Goal: Task Accomplishment & Management: Complete application form

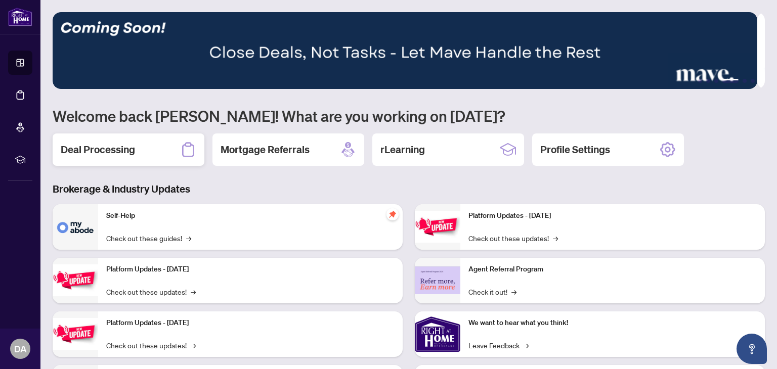
click at [108, 146] on h2 "Deal Processing" at bounding box center [98, 150] width 74 height 14
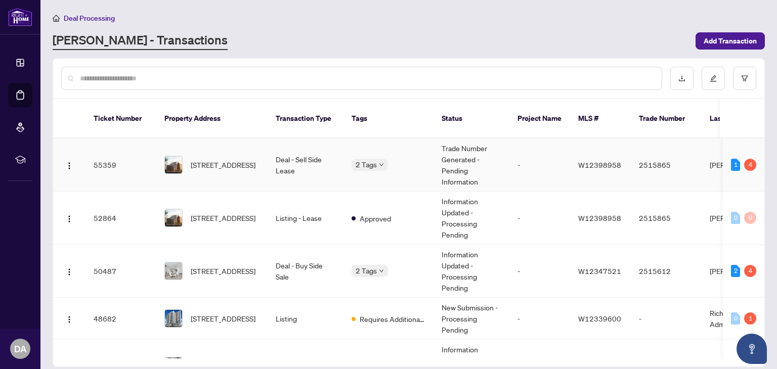
click at [298, 155] on td "Deal - Sell Side Lease" at bounding box center [306, 165] width 76 height 53
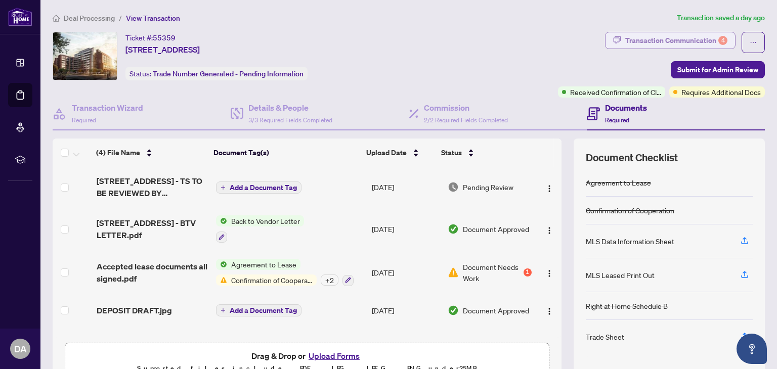
click at [690, 39] on div "Transaction Communication 4" at bounding box center [676, 40] width 102 height 16
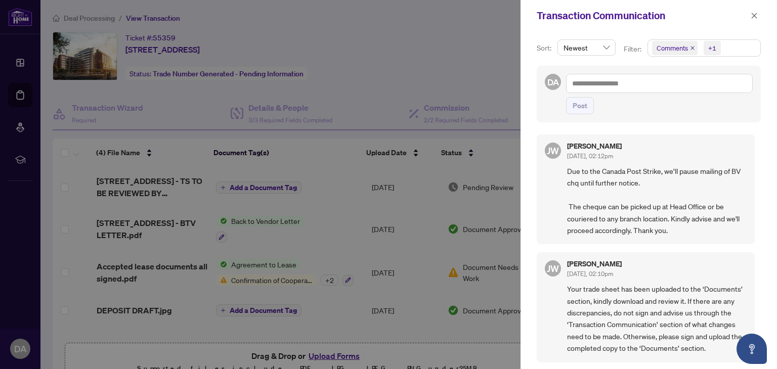
drag, startPoint x: 758, startPoint y: 153, endPoint x: 763, endPoint y: 123, distance: 30.3
click at [763, 123] on div "Sort: Newest Filter: Comments +1 DA Post JW Jackie Wu Oct/02/2025, 02:12pm Due …" at bounding box center [648, 200] width 256 height 338
click at [751, 110] on div "DA Post" at bounding box center [649, 94] width 224 height 57
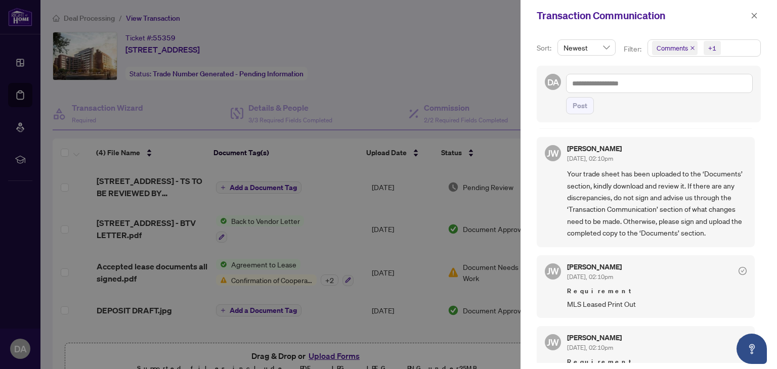
scroll to position [117, 0]
click at [496, 154] on div at bounding box center [388, 184] width 777 height 369
click at [490, 150] on div at bounding box center [388, 184] width 777 height 369
click at [756, 10] on span "button" at bounding box center [753, 16] width 7 height 16
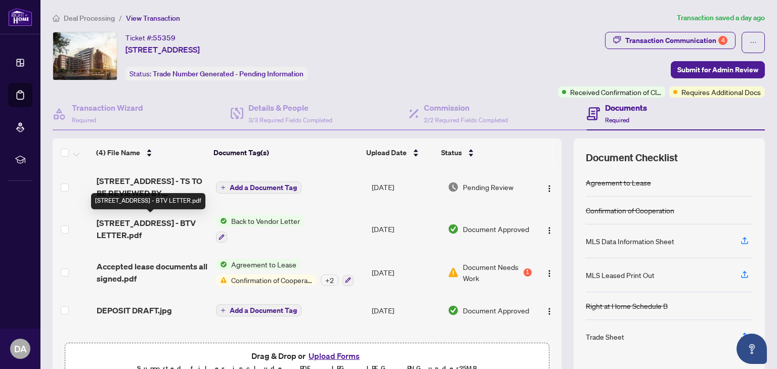
click at [164, 227] on span "812-2300 St Clair Ave - BTV LETTER.pdf" at bounding box center [152, 229] width 111 height 24
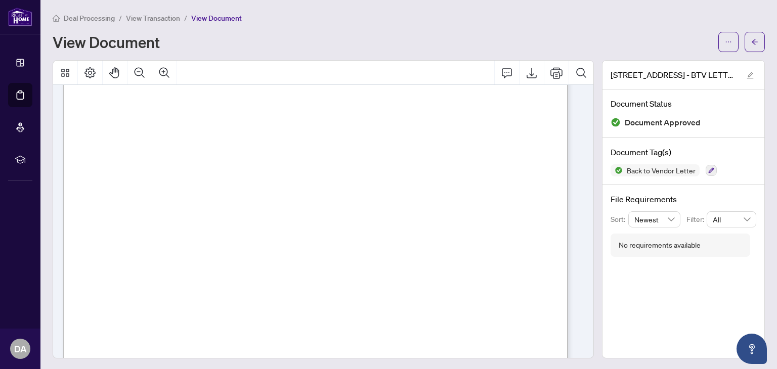
scroll to position [143, 0]
click at [751, 40] on icon "arrow-left" at bounding box center [754, 42] width 6 height 6
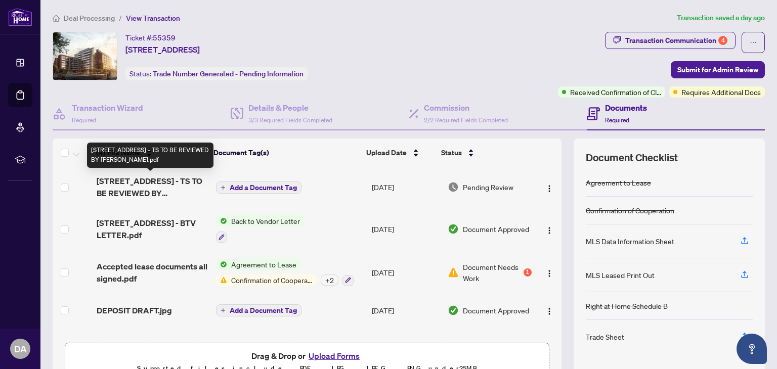
click at [158, 178] on span "812-2300 St Clair Ave - TS TO BE REVIEWED BY DONNIE.pdf" at bounding box center [152, 187] width 111 height 24
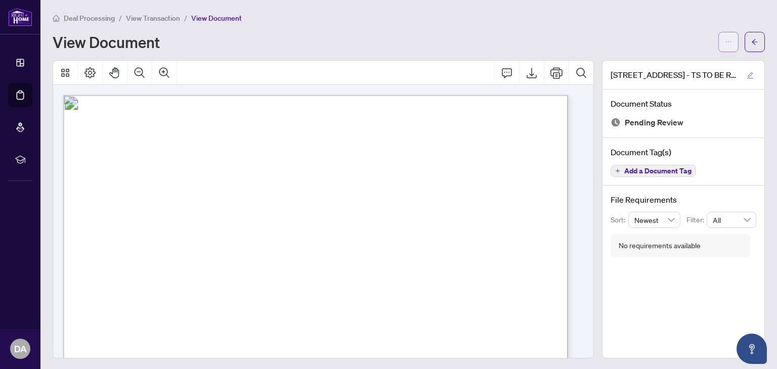
click at [725, 49] on span "button" at bounding box center [728, 42] width 7 height 16
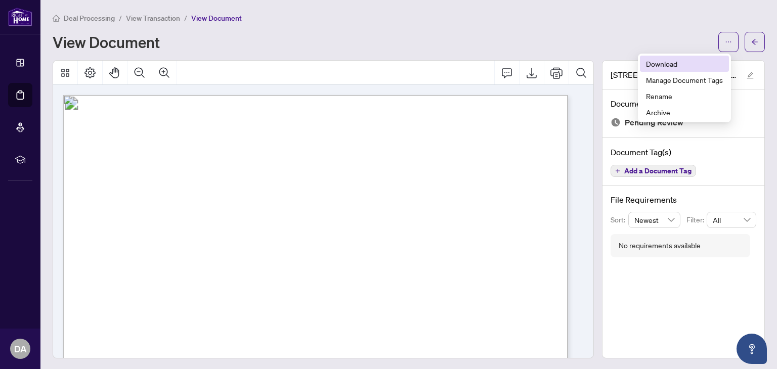
click at [672, 64] on span "Download" at bounding box center [684, 63] width 77 height 11
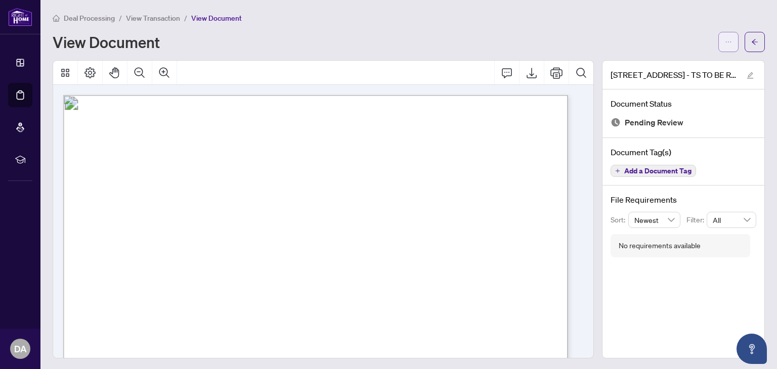
click at [725, 41] on icon "ellipsis" at bounding box center [728, 41] width 7 height 7
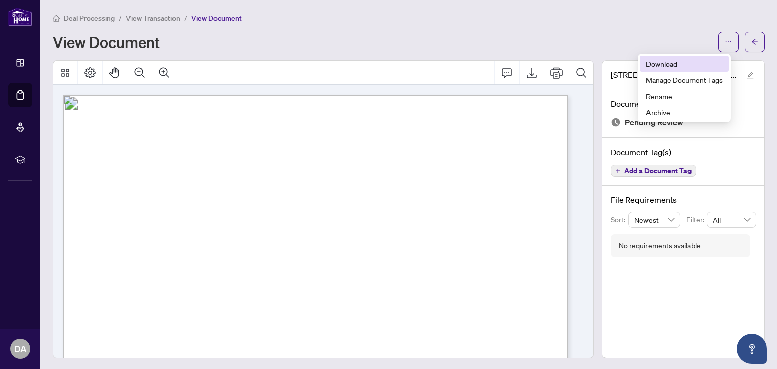
click at [666, 65] on span "Download" at bounding box center [684, 63] width 77 height 11
click at [751, 40] on icon "arrow-left" at bounding box center [754, 41] width 7 height 7
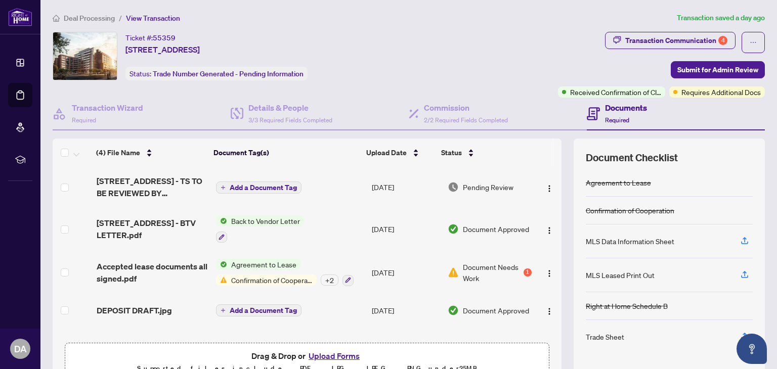
click at [336, 354] on button "Upload Forms" at bounding box center [333, 355] width 57 height 13
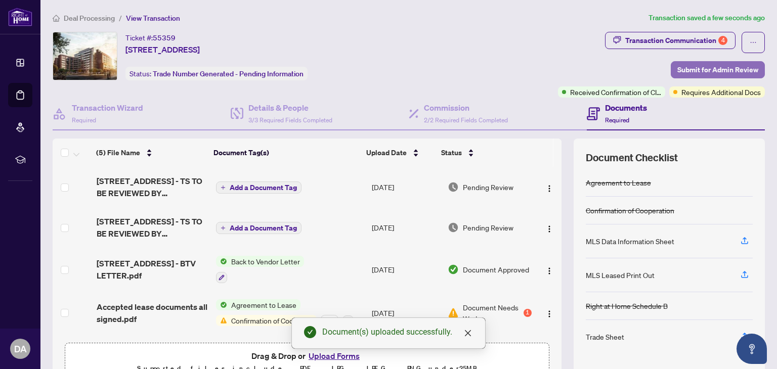
click at [709, 70] on span "Submit for Admin Review" at bounding box center [717, 70] width 81 height 16
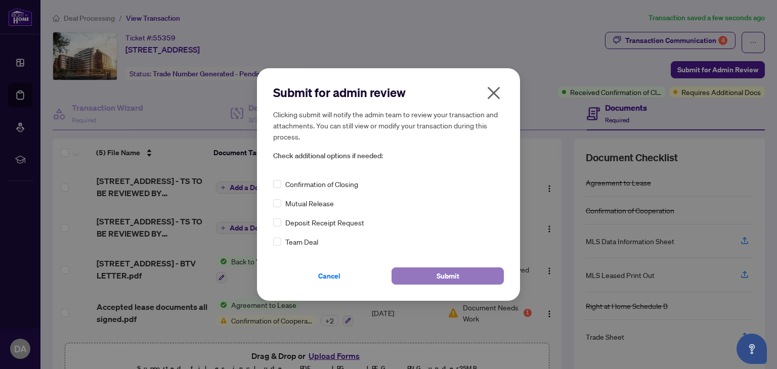
click at [489, 277] on button "Submit" at bounding box center [447, 276] width 112 height 17
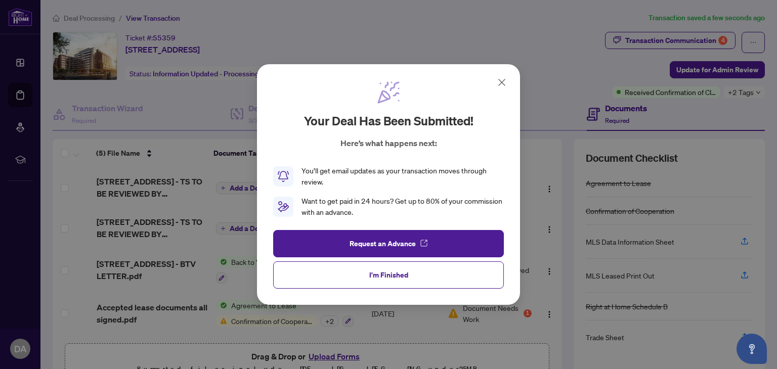
click at [501, 80] on icon at bounding box center [502, 82] width 12 height 12
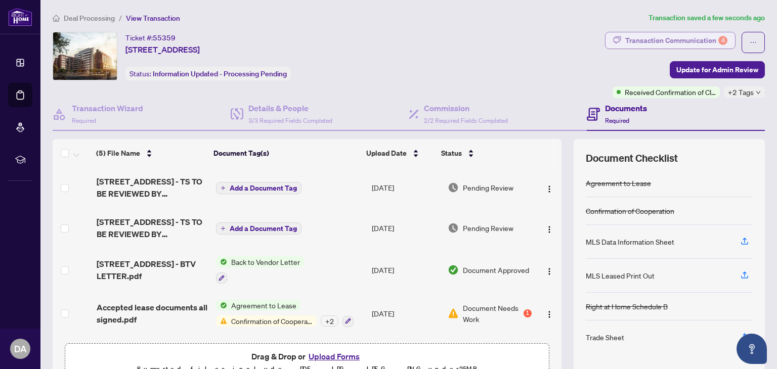
click at [655, 38] on div "Transaction Communication 4" at bounding box center [676, 40] width 102 height 16
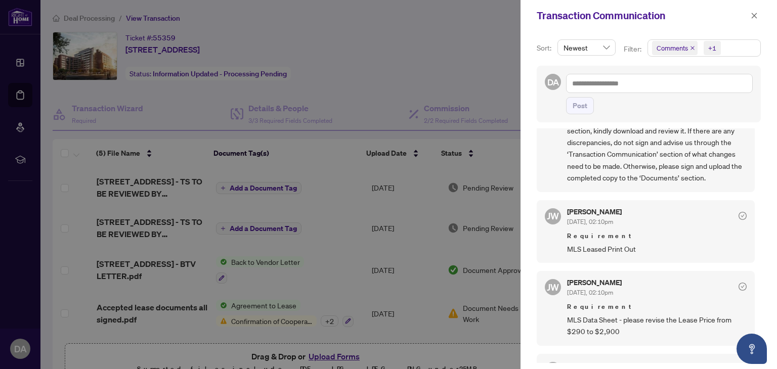
scroll to position [183, 0]
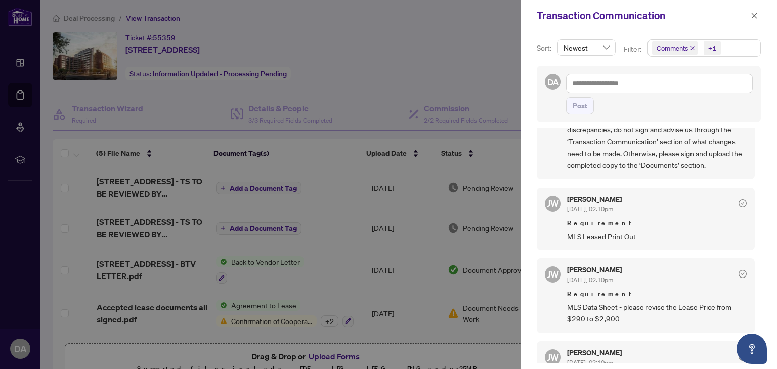
click at [455, 69] on div at bounding box center [388, 184] width 777 height 369
click at [750, 18] on button "button" at bounding box center [753, 16] width 13 height 12
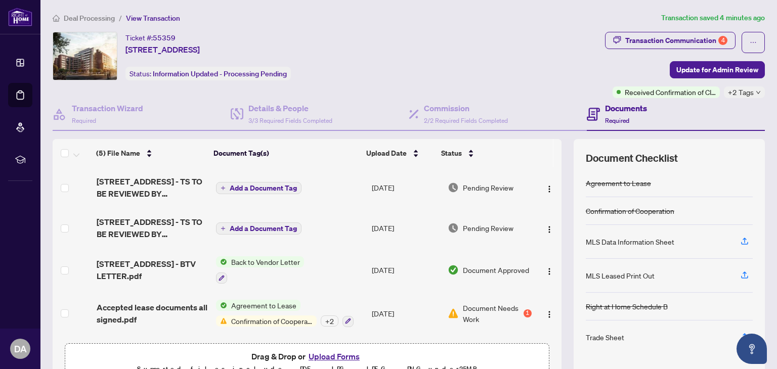
click at [328, 359] on button "Upload Forms" at bounding box center [333, 356] width 57 height 13
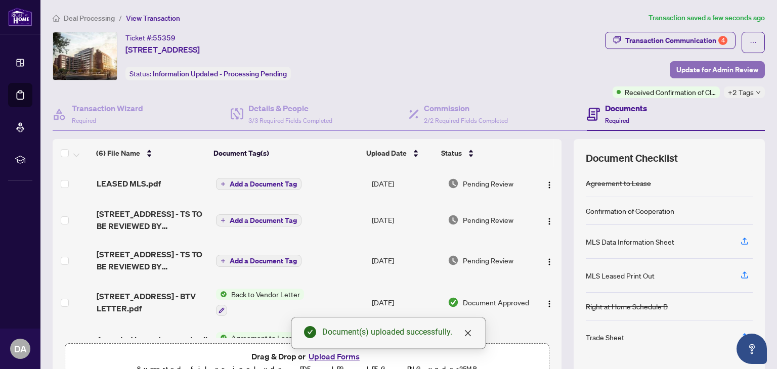
click at [725, 70] on span "Update for Admin Review" at bounding box center [717, 70] width 82 height 16
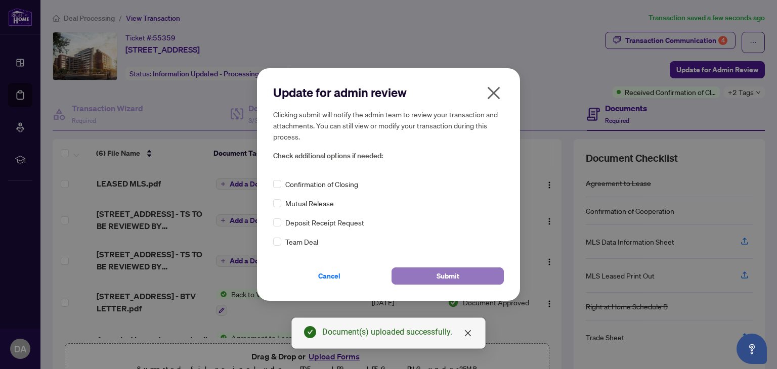
click at [441, 277] on span "Submit" at bounding box center [447, 276] width 23 height 16
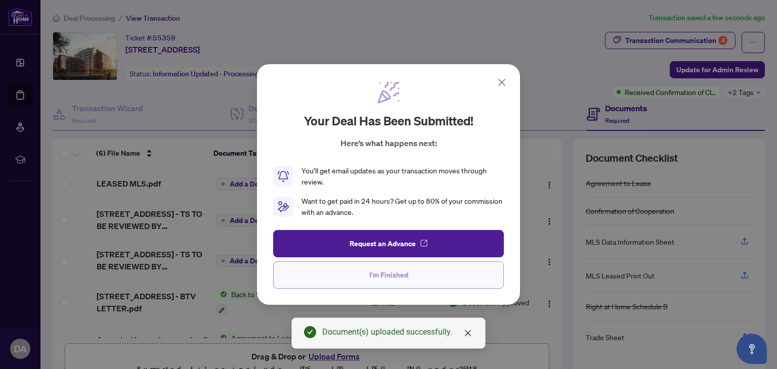
click at [377, 280] on span "I'm Finished" at bounding box center [388, 275] width 39 height 16
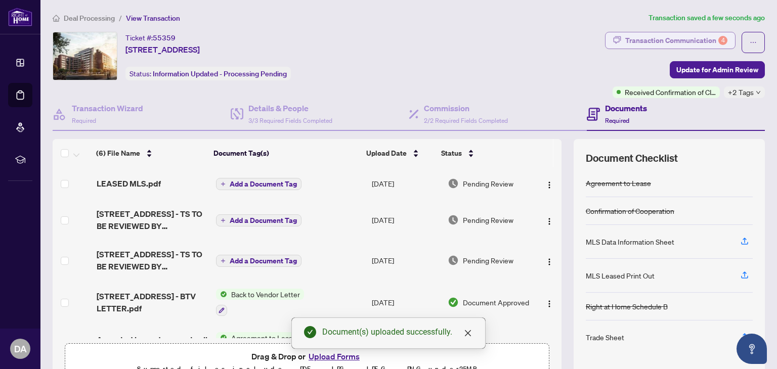
click at [674, 39] on div "Transaction Communication 4" at bounding box center [676, 40] width 102 height 16
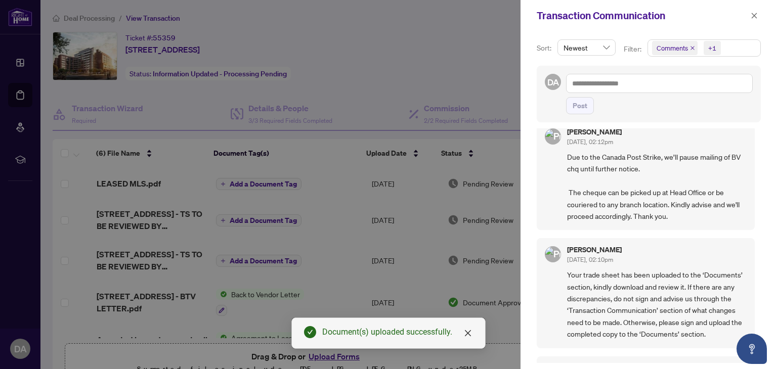
scroll to position [0, 0]
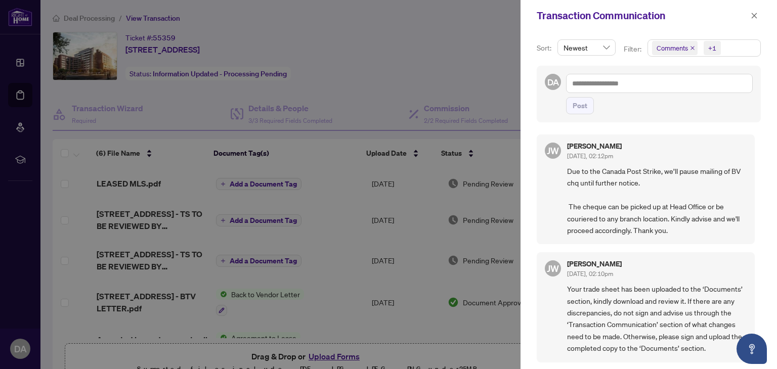
drag, startPoint x: 754, startPoint y: 159, endPoint x: 754, endPoint y: 181, distance: 21.7
click at [754, 181] on div "JW Jackie Wu Oct/02/2025, 02:12pm Due to the Canada Post Strike, we’ll pause ma…" at bounding box center [649, 245] width 224 height 235
click at [763, 103] on div "Sort: Newest Filter: Comments +1 DA Post JW Jackie Wu Oct/02/2025, 02:12pm Due …" at bounding box center [648, 200] width 256 height 338
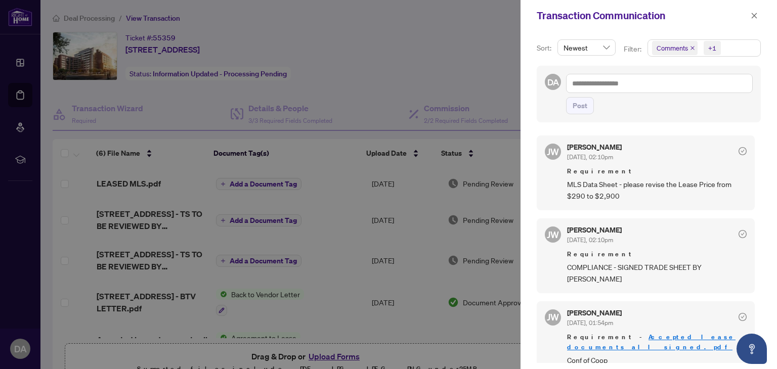
scroll to position [327, 0]
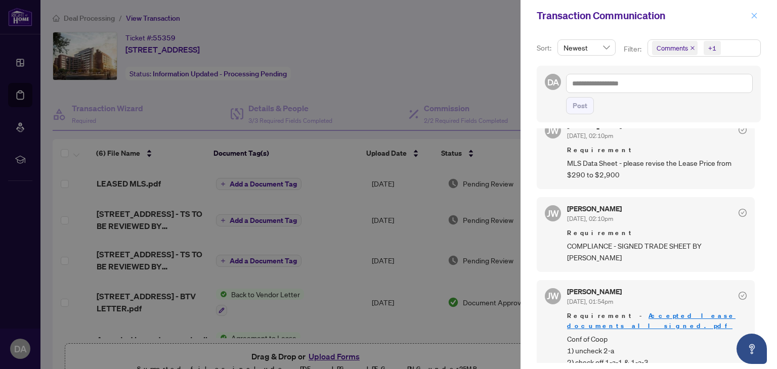
click at [755, 17] on icon "close" at bounding box center [754, 16] width 6 height 6
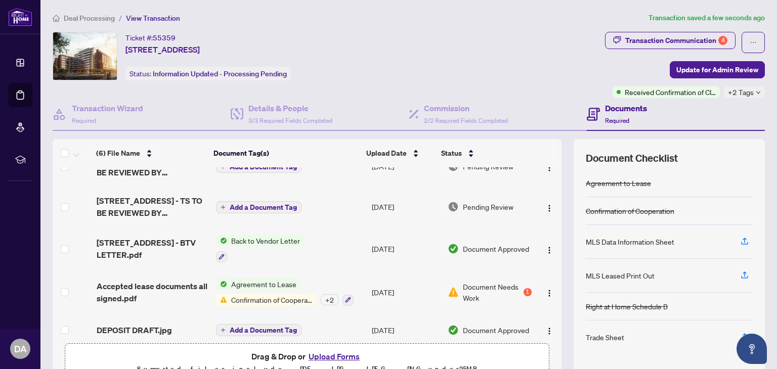
scroll to position [63, 0]
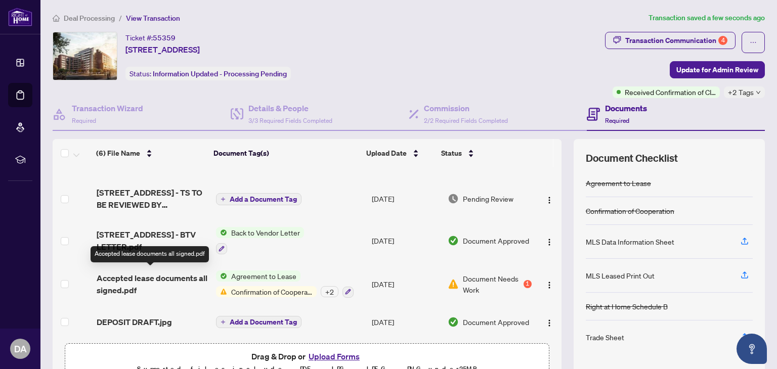
click at [124, 274] on span "Accepted lease documents all signed.pdf" at bounding box center [152, 284] width 111 height 24
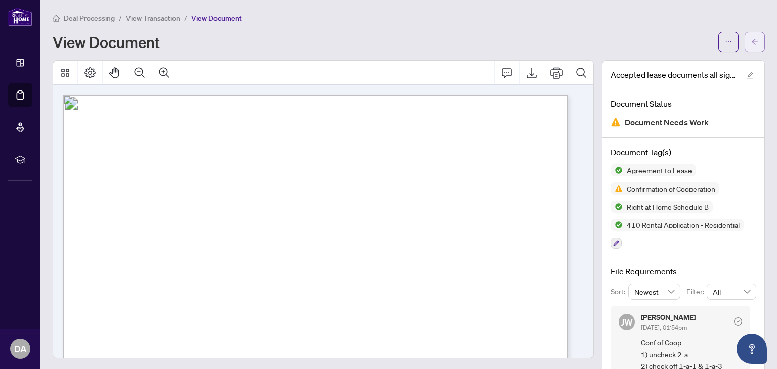
click at [750, 45] on button "button" at bounding box center [754, 42] width 20 height 20
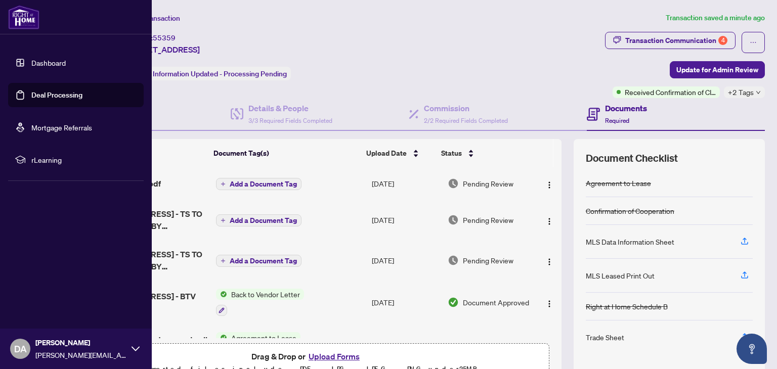
click at [31, 94] on link "Deal Processing" at bounding box center [56, 95] width 51 height 9
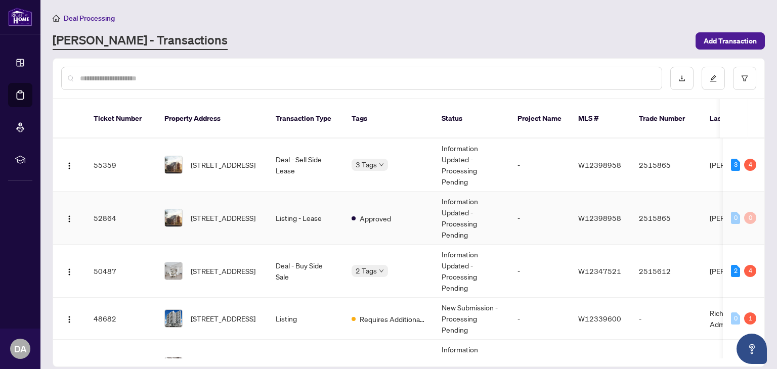
click at [171, 209] on img at bounding box center [173, 217] width 17 height 17
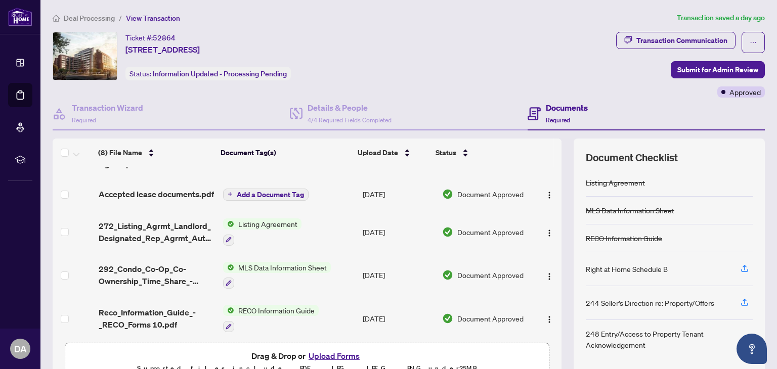
scroll to position [140, 0]
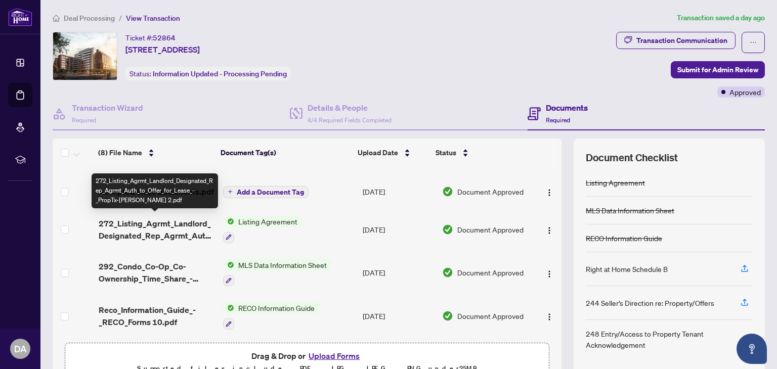
click at [151, 226] on span "272_Listing_Agrmt_Landlord_Designated_Rep_Agrmt_Auth_to_Offer_for_Lease_-_PropT…" at bounding box center [157, 229] width 116 height 24
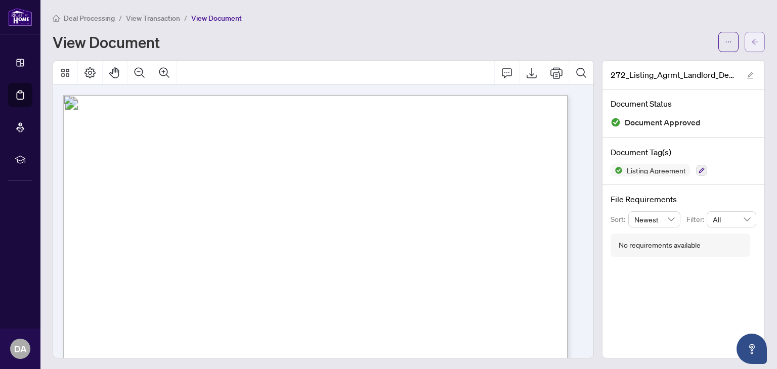
click at [751, 40] on icon "arrow-left" at bounding box center [754, 41] width 7 height 7
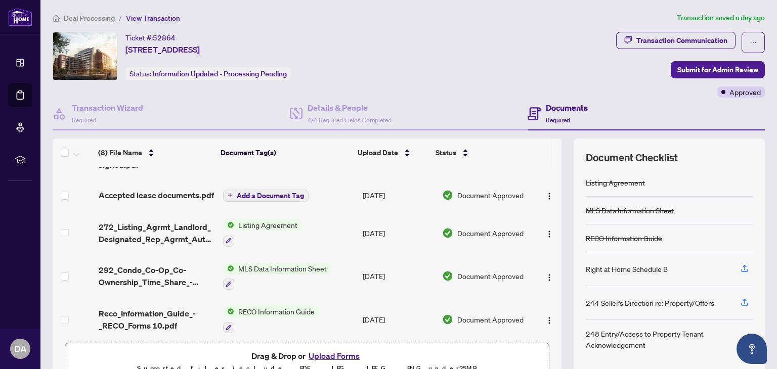
scroll to position [140, 0]
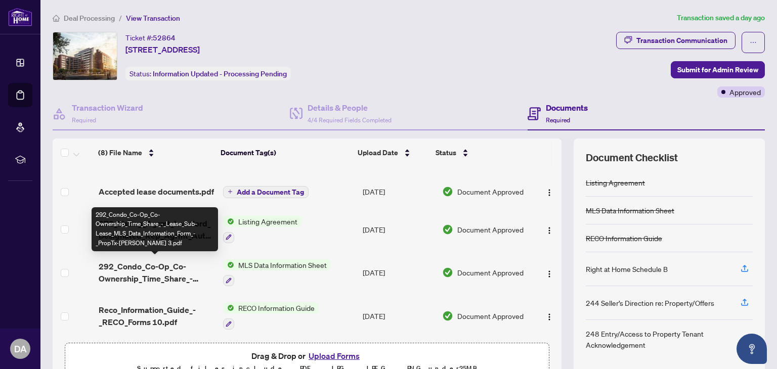
click at [121, 265] on span "292_Condo_Co-Op_Co-Ownership_Time_Share_-_Lease_Sub-Lease_MLS_Data_Information_…" at bounding box center [157, 272] width 116 height 24
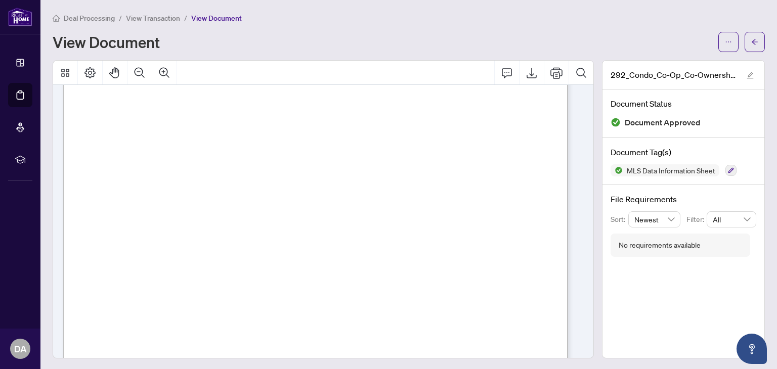
scroll to position [296, 0]
click at [751, 41] on icon "arrow-left" at bounding box center [754, 41] width 7 height 7
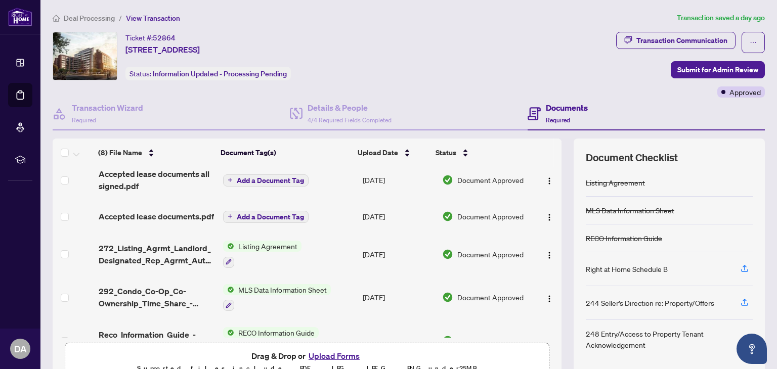
scroll to position [140, 0]
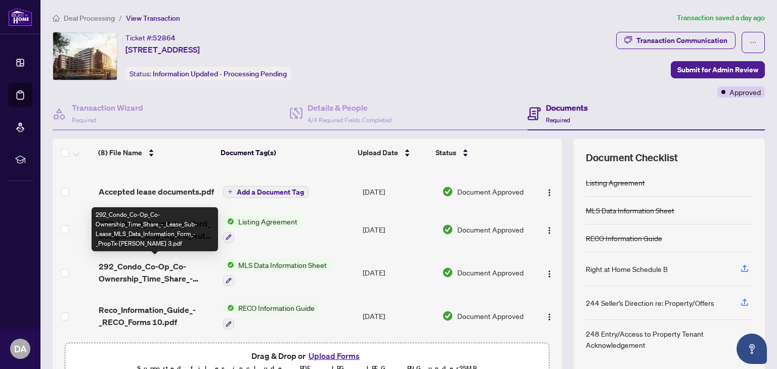
click at [116, 271] on span "292_Condo_Co-Op_Co-Ownership_Time_Share_-_Lease_Sub-Lease_MLS_Data_Information_…" at bounding box center [157, 272] width 116 height 24
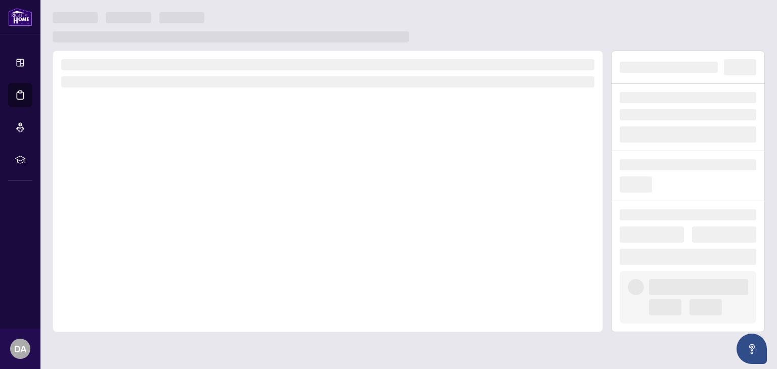
click at [116, 271] on div at bounding box center [328, 192] width 550 height 282
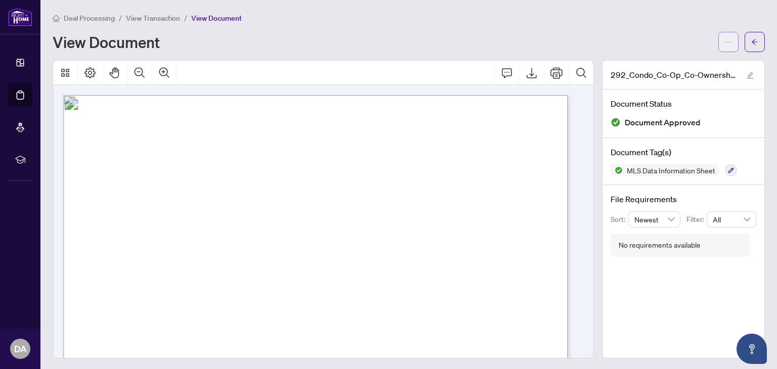
click at [725, 41] on icon "ellipsis" at bounding box center [728, 41] width 7 height 7
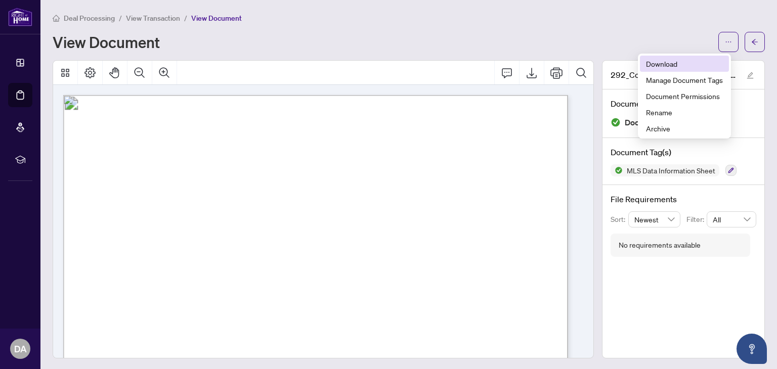
click at [674, 59] on span "Download" at bounding box center [684, 63] width 77 height 11
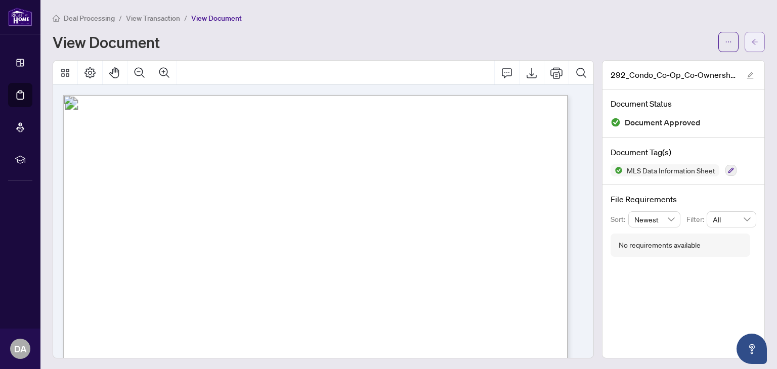
click at [744, 36] on button "button" at bounding box center [754, 42] width 20 height 20
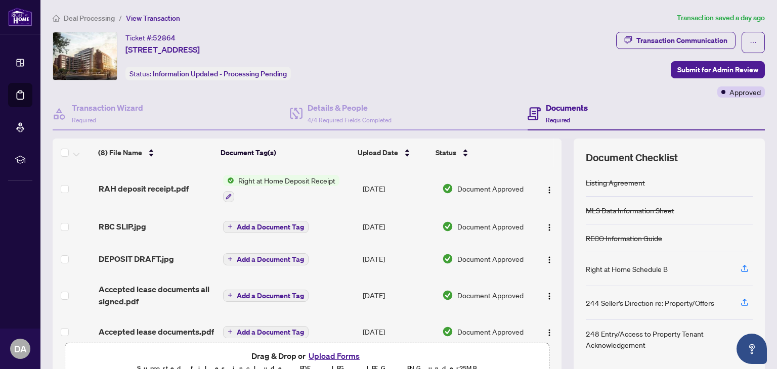
click at [334, 357] on button "Upload Forms" at bounding box center [333, 355] width 57 height 13
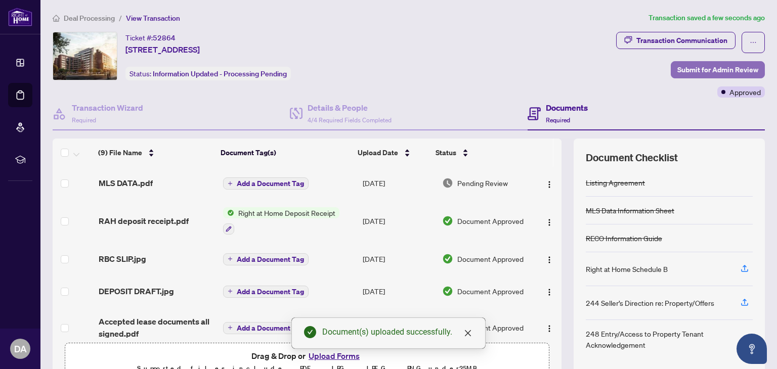
click at [686, 73] on span "Submit for Admin Review" at bounding box center [717, 70] width 81 height 16
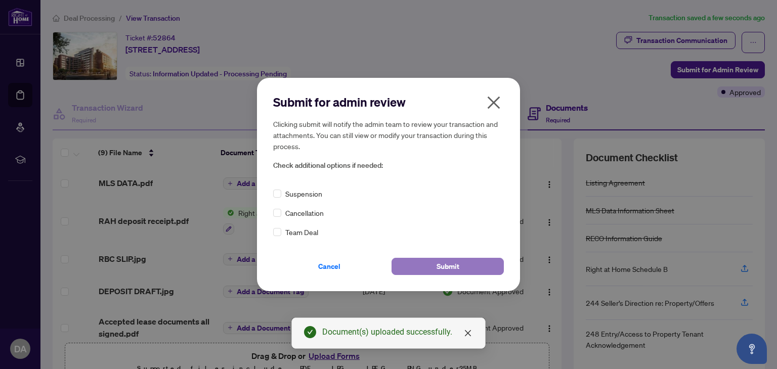
click at [415, 263] on button "Submit" at bounding box center [447, 266] width 112 height 17
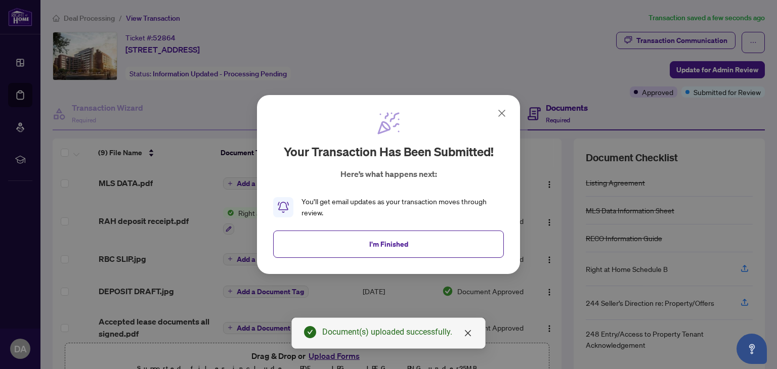
click at [390, 243] on span "I'm Finished" at bounding box center [388, 244] width 39 height 16
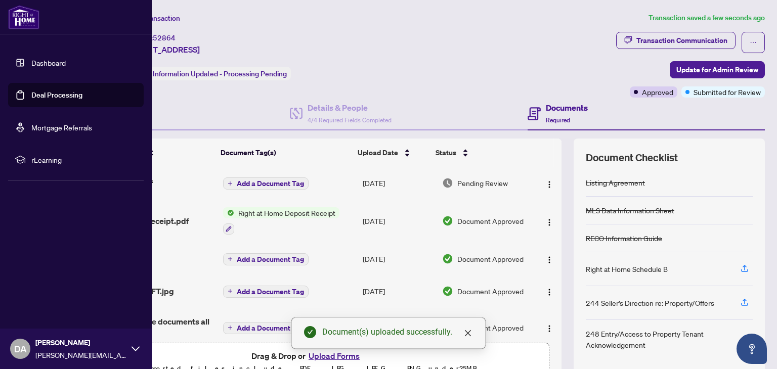
click at [31, 91] on link "Deal Processing" at bounding box center [56, 95] width 51 height 9
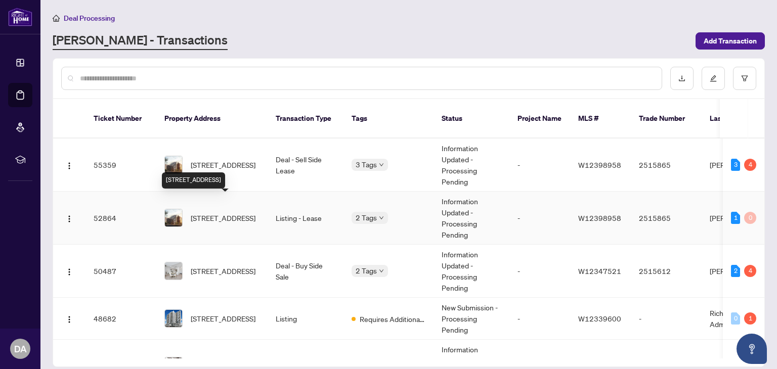
click at [220, 212] on span "[STREET_ADDRESS]" at bounding box center [223, 217] width 65 height 11
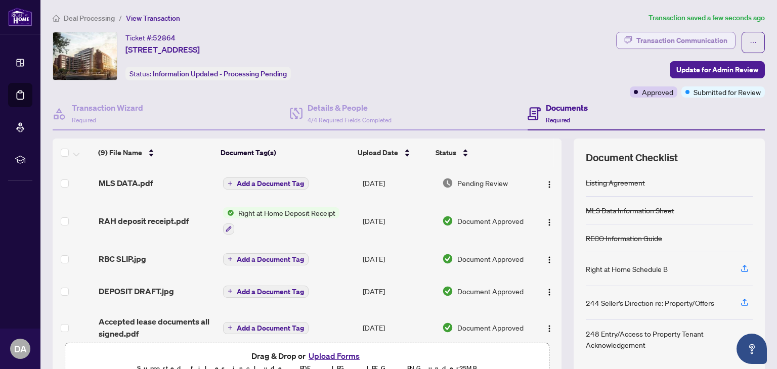
click at [703, 36] on div "Transaction Communication" at bounding box center [681, 40] width 91 height 16
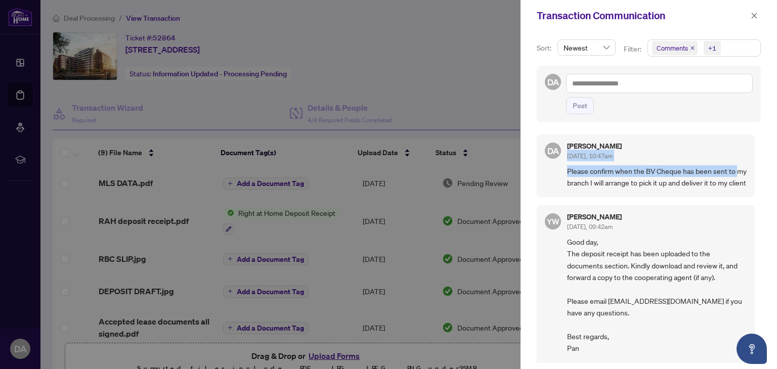
drag, startPoint x: 758, startPoint y: 140, endPoint x: 759, endPoint y: 168, distance: 27.8
click at [759, 168] on div "Sort: Newest Filter: Comments +1 DA Post DA Donnie Aloisi Oct/02/2025, 10:47am …" at bounding box center [648, 200] width 256 height 338
click at [727, 127] on div "Sort: Newest Filter: Comments +1 DA Post DA Donnie Aloisi Oct/02/2025, 10:47am …" at bounding box center [648, 200] width 256 height 338
click at [728, 132] on div "DA Donnie Aloisi Oct/02/2025, 10:47am Please confirm when the BV Cheque has bee…" at bounding box center [649, 245] width 224 height 235
drag, startPoint x: 755, startPoint y: 152, endPoint x: 754, endPoint y: 180, distance: 27.3
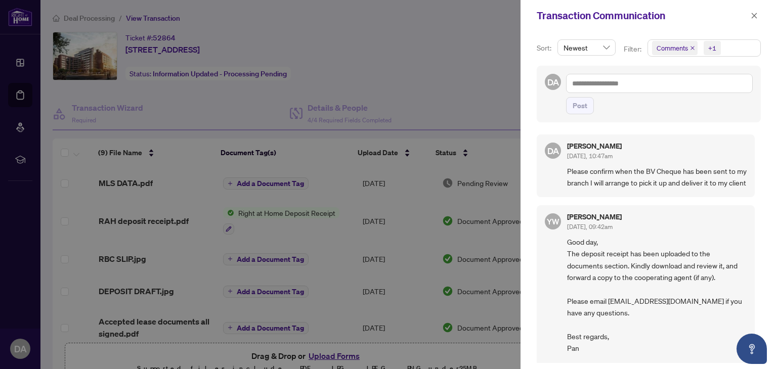
click at [754, 180] on div "DA Donnie Aloisi Oct/02/2025, 10:47am Please confirm when the BV Cheque has bee…" at bounding box center [649, 245] width 224 height 235
click at [740, 126] on div "Sort: Newest Filter: Comments +1 DA Post DA Donnie Aloisi Oct/02/2025, 10:47am …" at bounding box center [648, 200] width 256 height 338
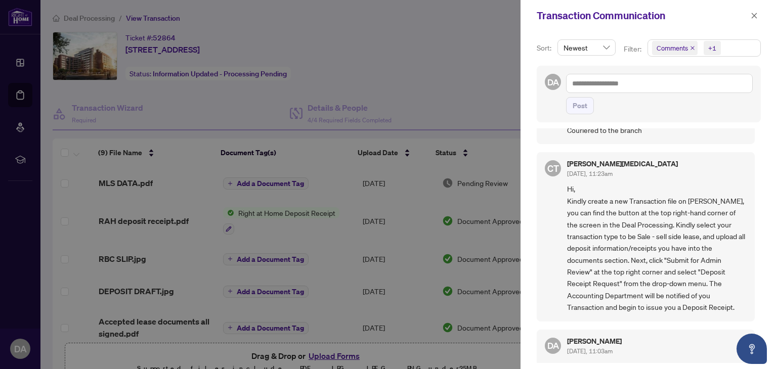
scroll to position [486, 0]
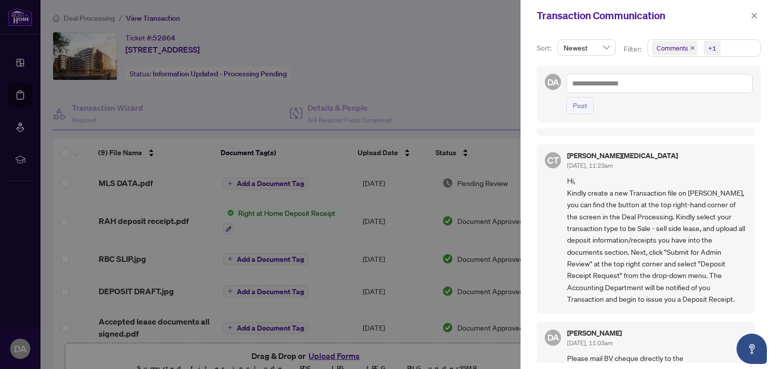
click at [472, 127] on div at bounding box center [388, 184] width 777 height 369
click at [329, 114] on div at bounding box center [388, 184] width 777 height 369
click at [746, 12] on div "Transaction Communication" at bounding box center [642, 15] width 211 height 15
click at [759, 12] on button "button" at bounding box center [753, 16] width 13 height 12
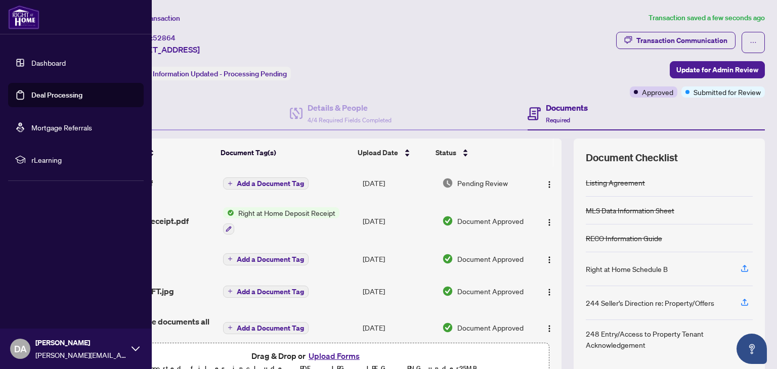
click at [65, 100] on link "Deal Processing" at bounding box center [56, 95] width 51 height 9
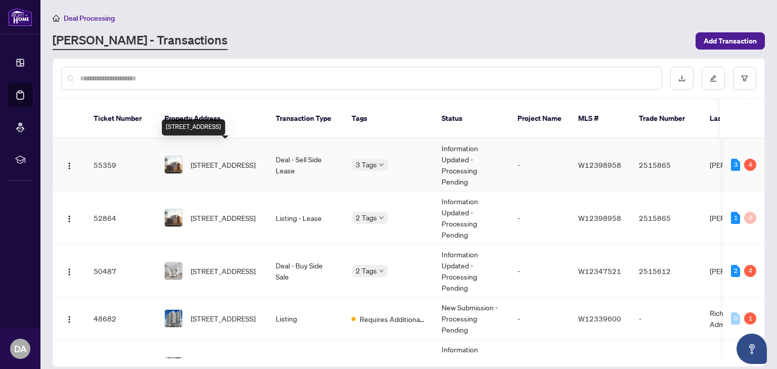
click at [233, 160] on span "[STREET_ADDRESS]" at bounding box center [223, 164] width 65 height 11
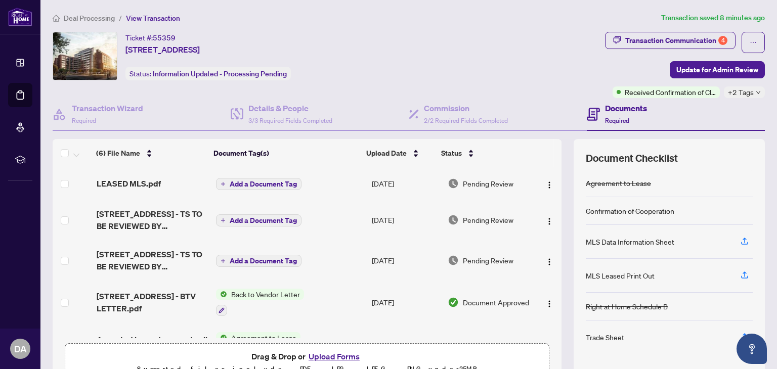
click at [328, 355] on button "Upload Forms" at bounding box center [333, 356] width 57 height 13
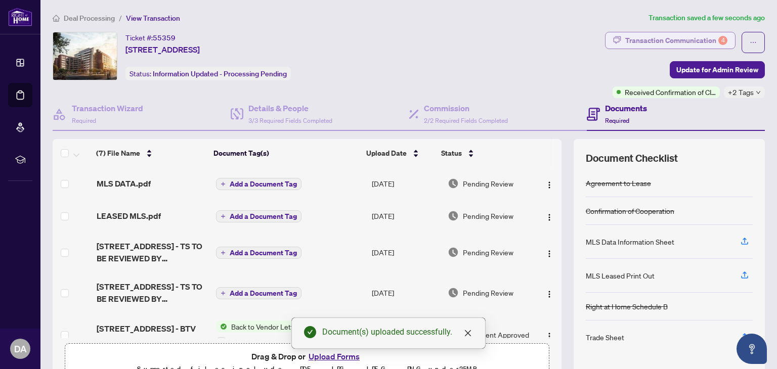
click at [678, 39] on div "Transaction Communication 4" at bounding box center [676, 40] width 102 height 16
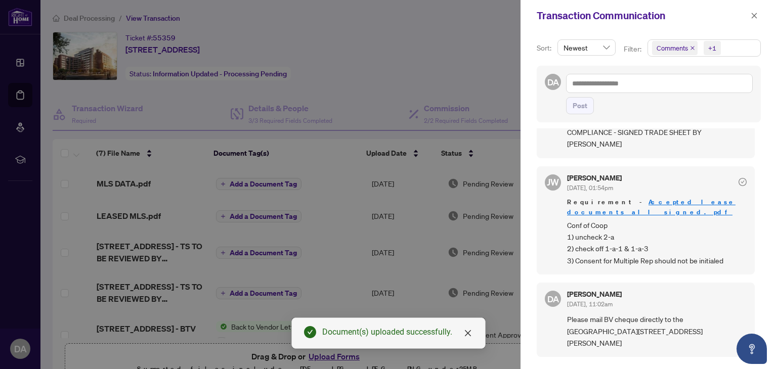
scroll to position [444, 0]
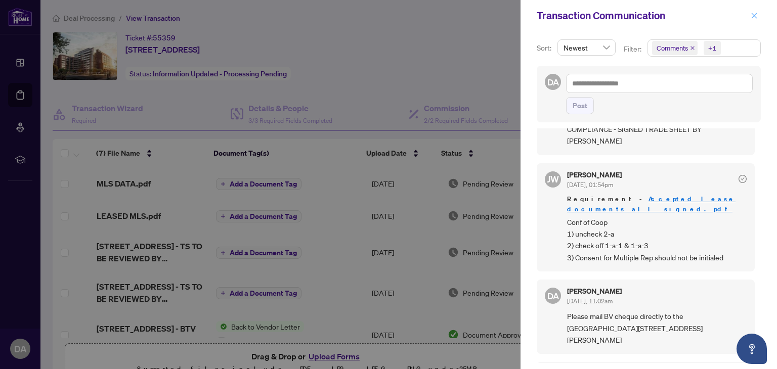
click at [754, 16] on icon "close" at bounding box center [754, 16] width 6 height 6
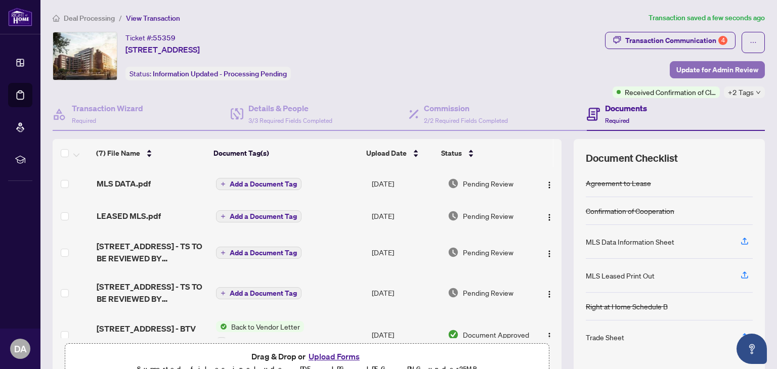
click at [691, 70] on span "Update for Admin Review" at bounding box center [717, 70] width 82 height 16
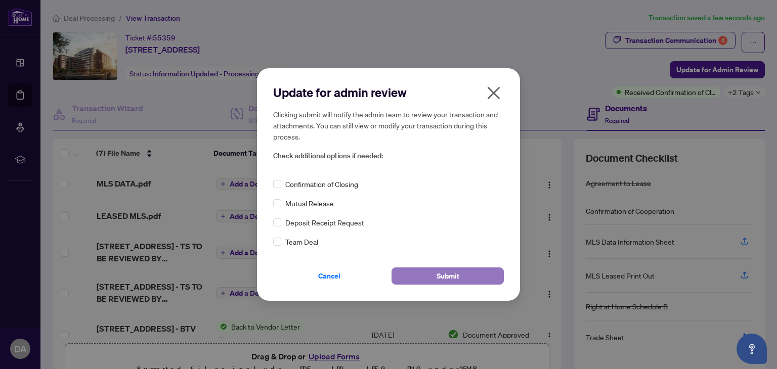
click at [454, 273] on span "Submit" at bounding box center [447, 276] width 23 height 16
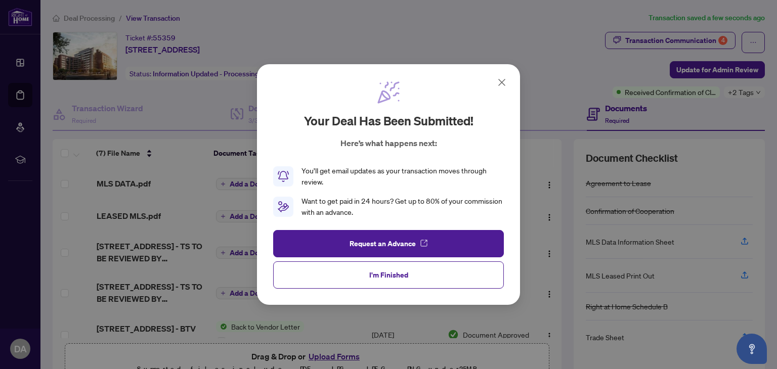
click at [410, 271] on button "I'm Finished" at bounding box center [388, 274] width 231 height 27
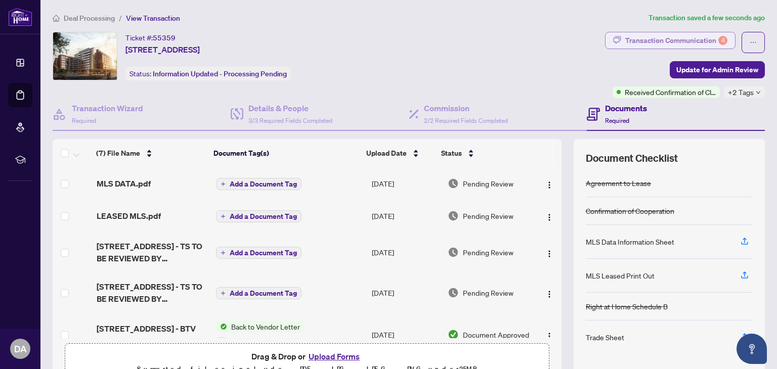
click at [655, 34] on div "Transaction Communication 4" at bounding box center [676, 40] width 102 height 16
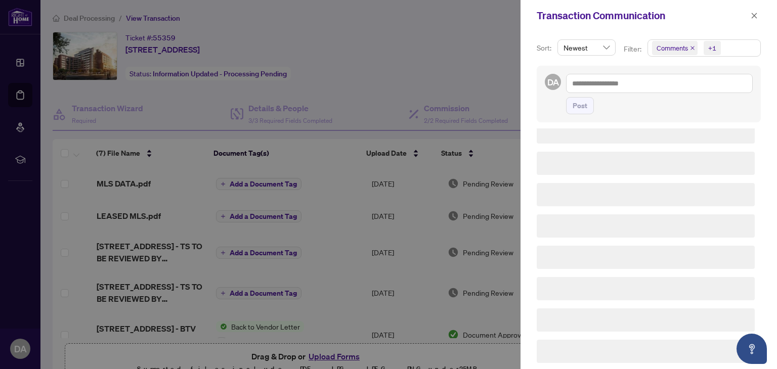
scroll to position [0, 0]
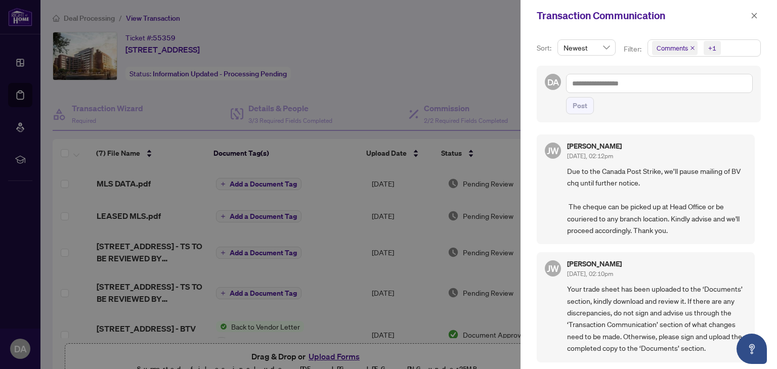
drag, startPoint x: 760, startPoint y: 139, endPoint x: 757, endPoint y: 160, distance: 21.4
click at [757, 160] on div "Sort: Newest Filter: Comments +1 DA Post JW Jackie Wu Oct/02/2025, 02:12pm Due …" at bounding box center [648, 200] width 256 height 338
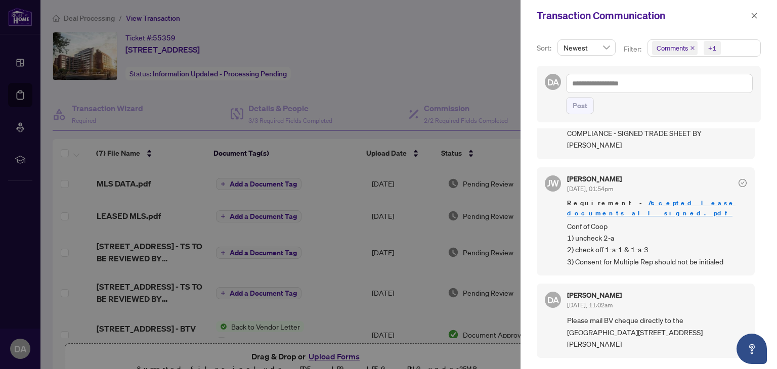
scroll to position [450, 0]
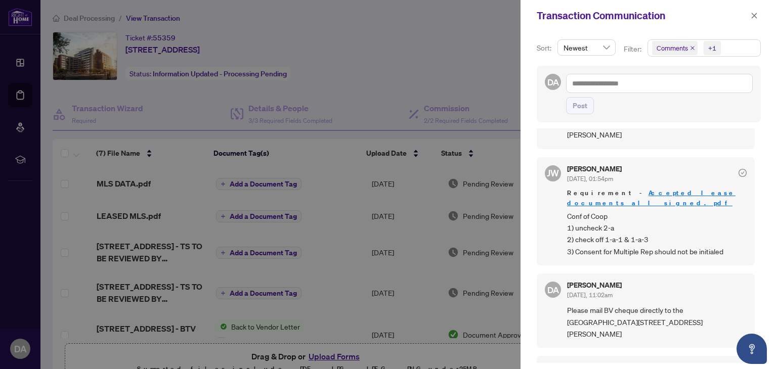
click at [323, 152] on div at bounding box center [388, 184] width 777 height 369
click at [483, 83] on div at bounding box center [388, 184] width 777 height 369
click at [758, 17] on button "button" at bounding box center [753, 16] width 13 height 12
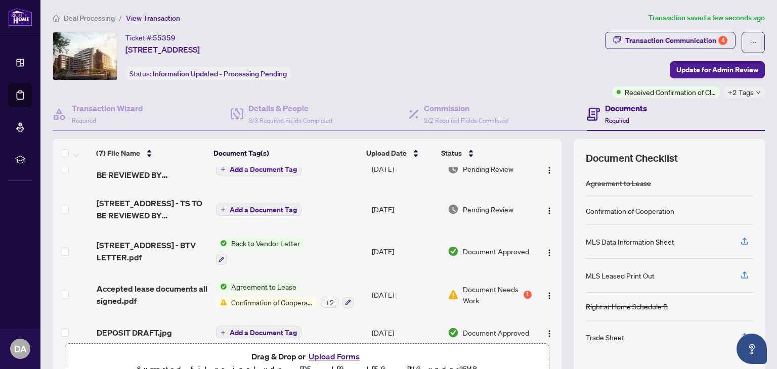
scroll to position [95, 0]
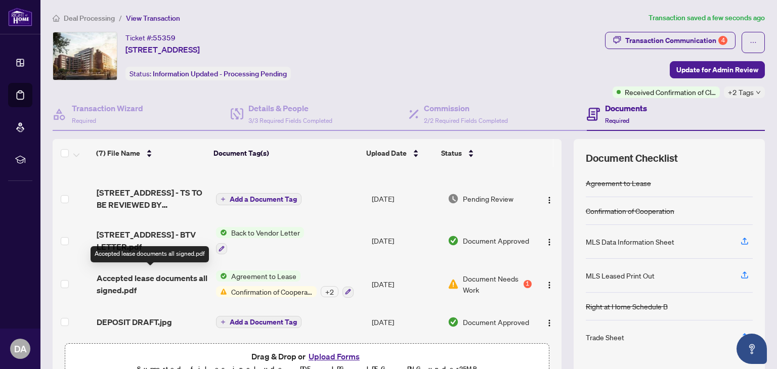
click at [174, 275] on span "Accepted lease documents all signed.pdf" at bounding box center [152, 284] width 111 height 24
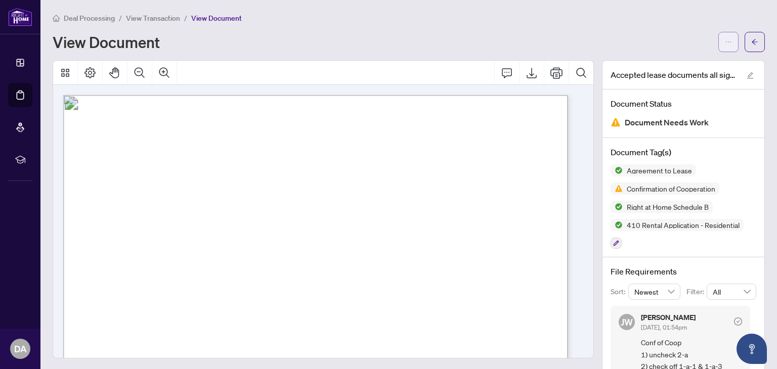
click at [728, 46] on button "button" at bounding box center [728, 42] width 20 height 20
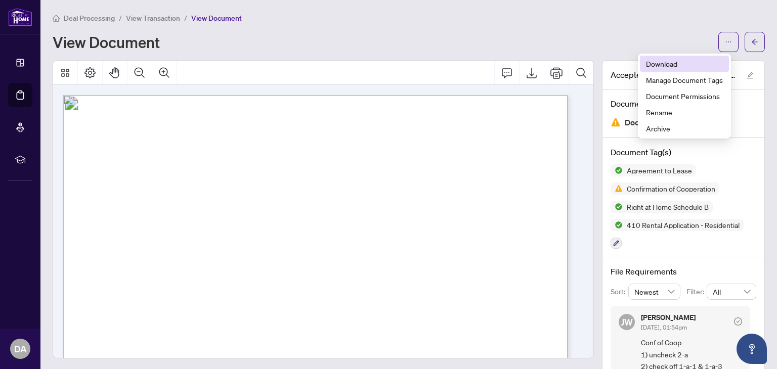
click at [668, 63] on span "Download" at bounding box center [684, 63] width 77 height 11
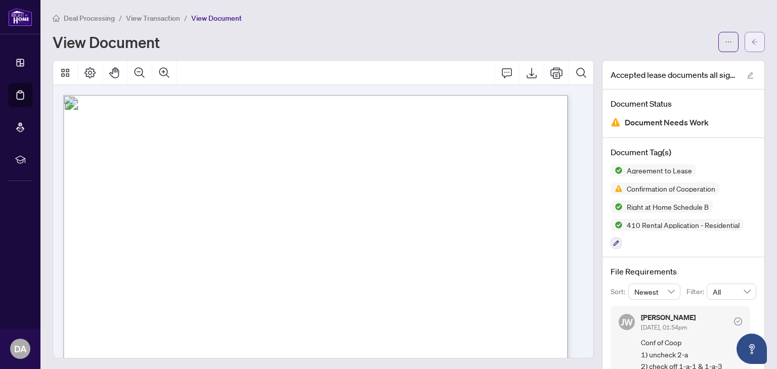
click at [744, 40] on button "button" at bounding box center [754, 42] width 20 height 20
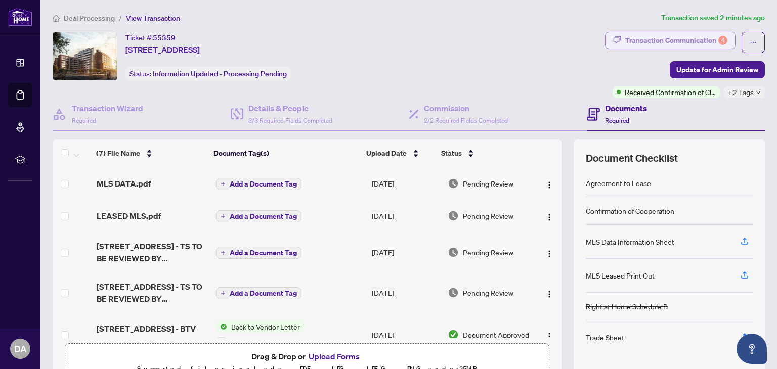
click at [673, 39] on div "Transaction Communication 4" at bounding box center [676, 40] width 102 height 16
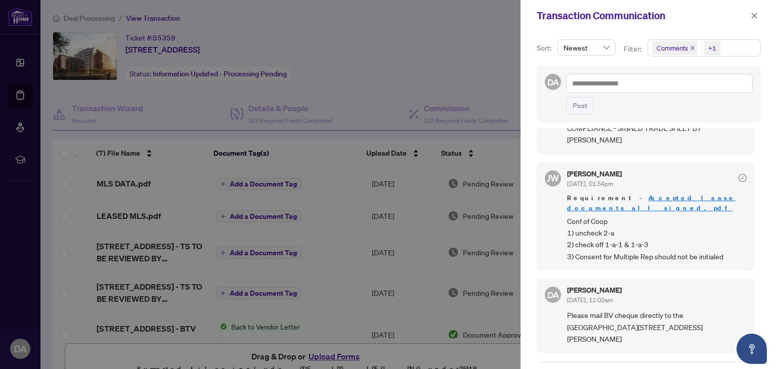
scroll to position [461, 0]
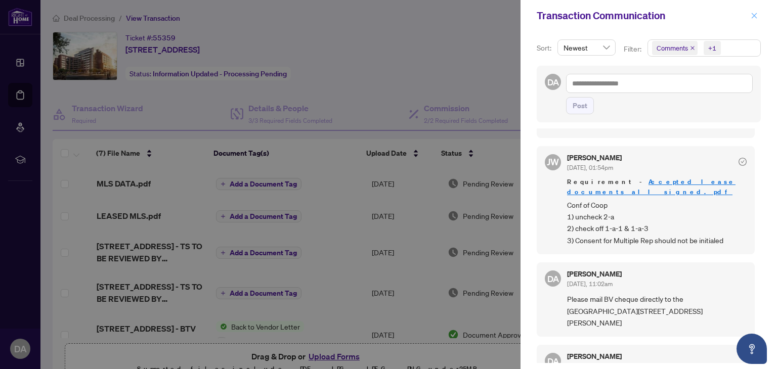
click at [755, 17] on icon "close" at bounding box center [754, 16] width 6 height 6
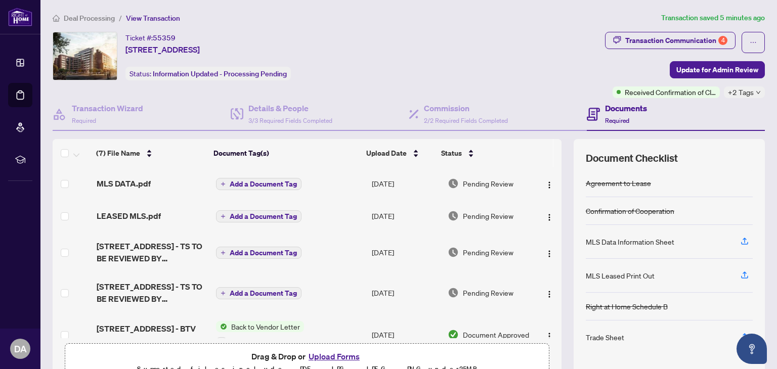
click at [332, 357] on button "Upload Forms" at bounding box center [333, 356] width 57 height 13
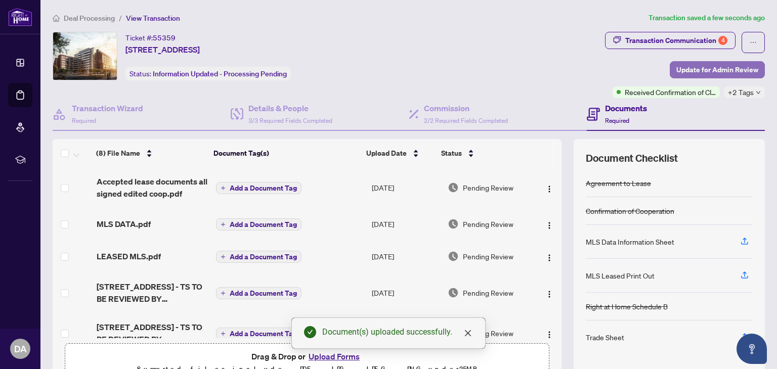
click at [690, 67] on span "Update for Admin Review" at bounding box center [717, 70] width 82 height 16
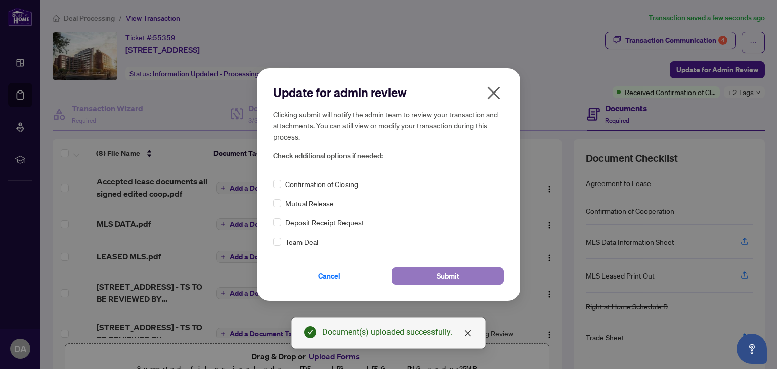
click at [466, 274] on button "Submit" at bounding box center [447, 276] width 112 height 17
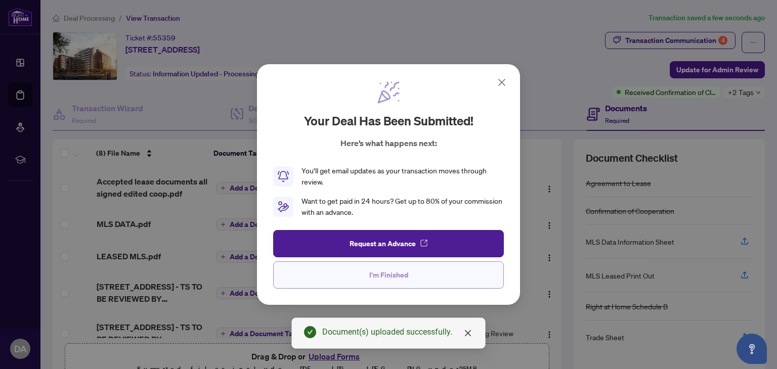
click at [417, 272] on button "I'm Finished" at bounding box center [388, 274] width 231 height 27
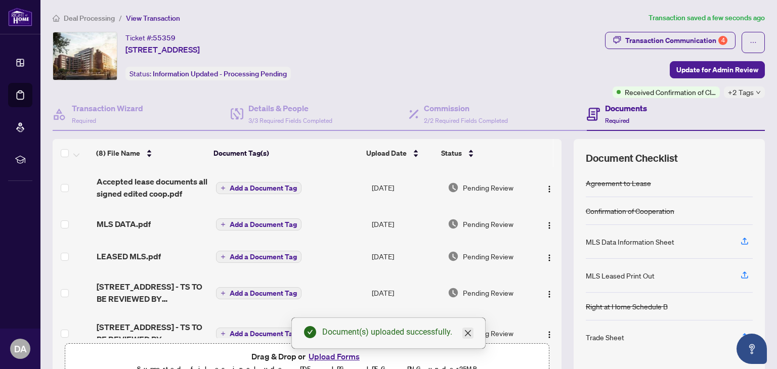
click at [469, 332] on icon "close" at bounding box center [468, 333] width 8 height 8
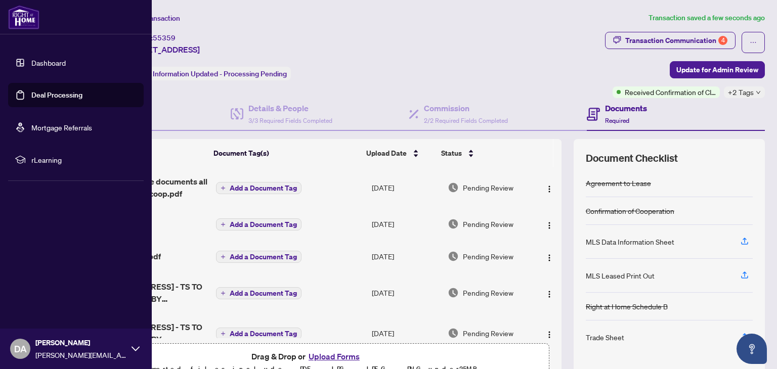
click at [53, 64] on link "Dashboard" at bounding box center [48, 62] width 34 height 9
